Goal: Find specific page/section

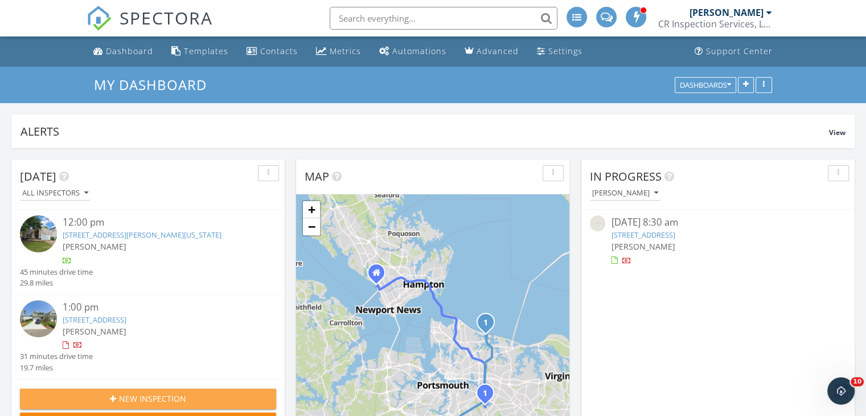
click at [188, 395] on div "New Inspection" at bounding box center [148, 398] width 238 height 12
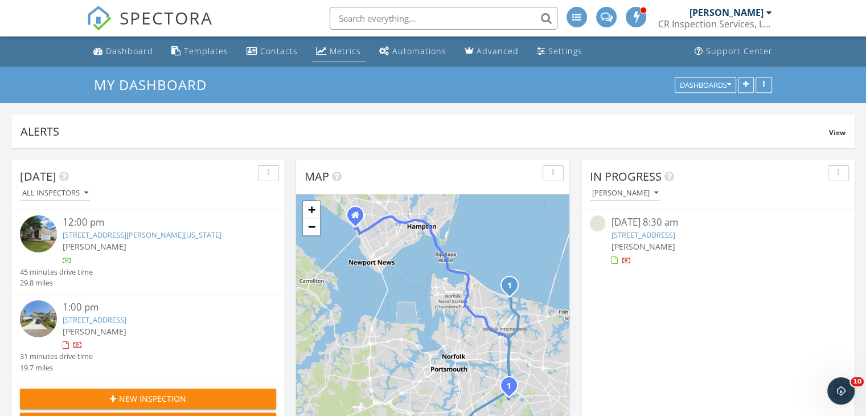
click at [330, 51] on div "Metrics" at bounding box center [345, 51] width 31 height 11
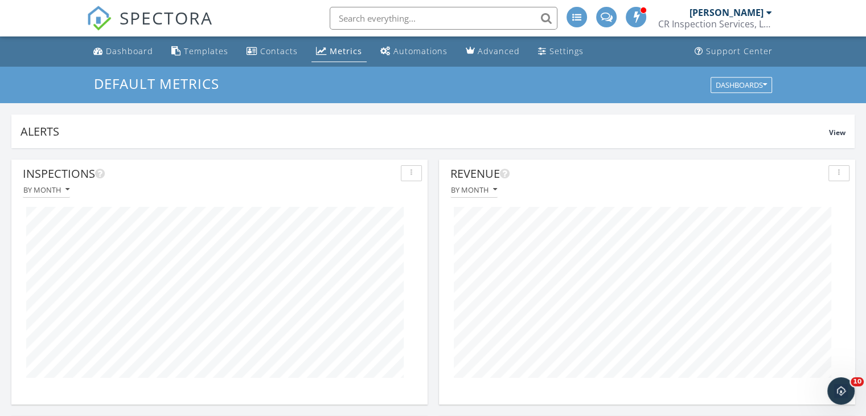
click at [416, 214] on div at bounding box center [219, 292] width 405 height 189
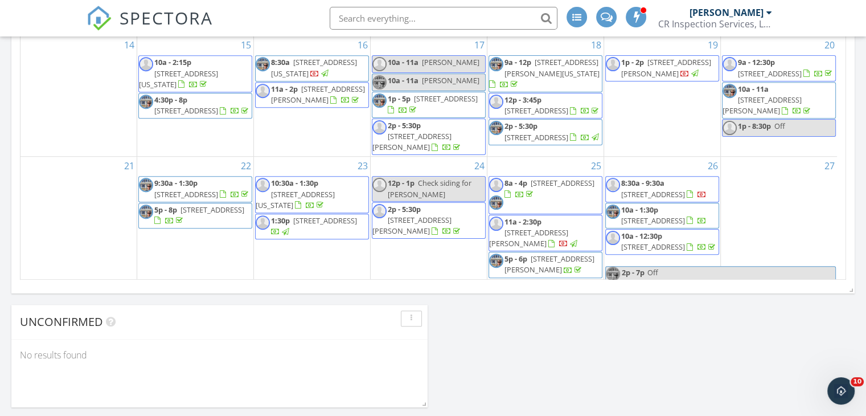
scroll to position [220, 0]
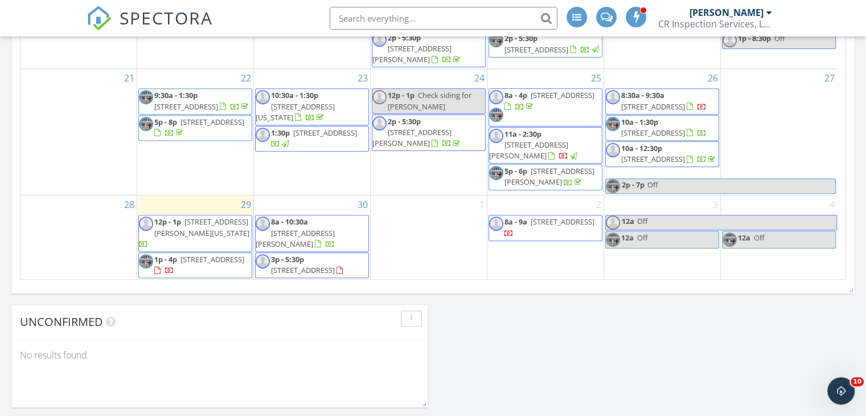
click at [416, 19] on input "text" at bounding box center [444, 18] width 228 height 23
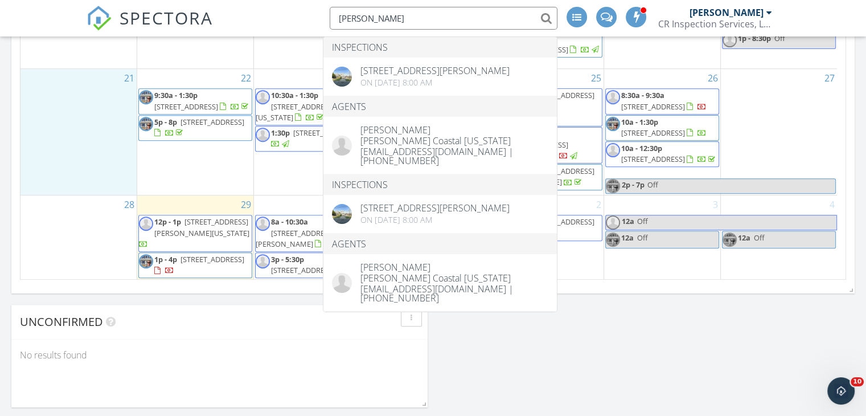
click at [59, 96] on div "21" at bounding box center [79, 132] width 116 height 126
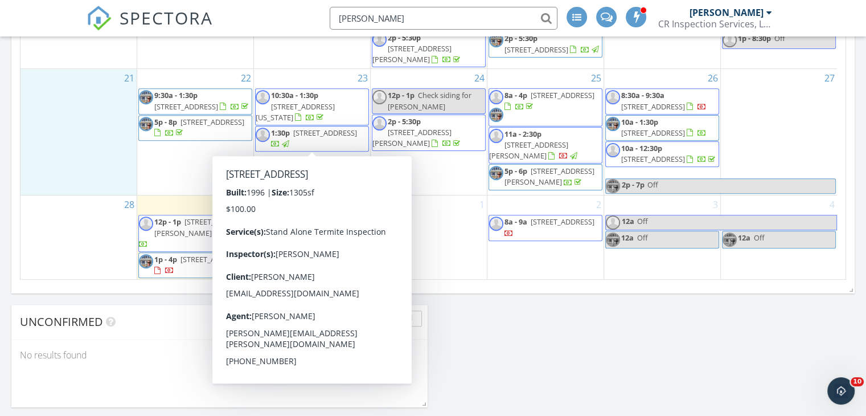
type input "Casey Preston"
